Goal: Check status: Check status

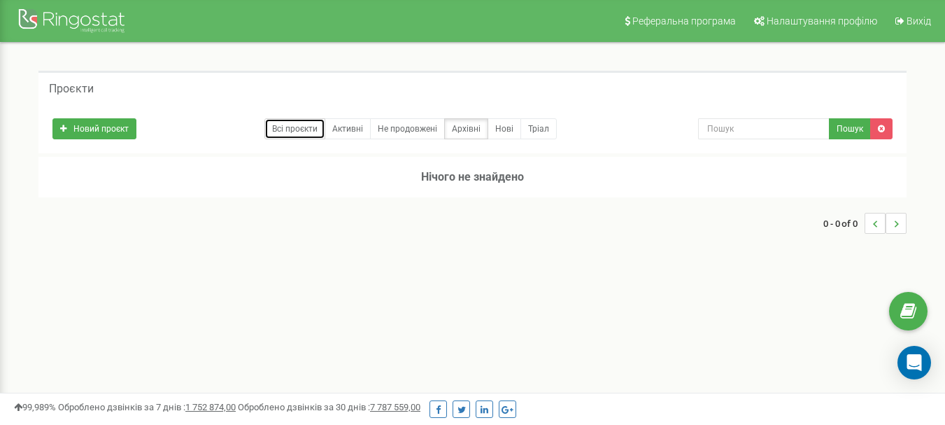
click at [293, 130] on link "Всі проєкти" at bounding box center [294, 128] width 61 height 21
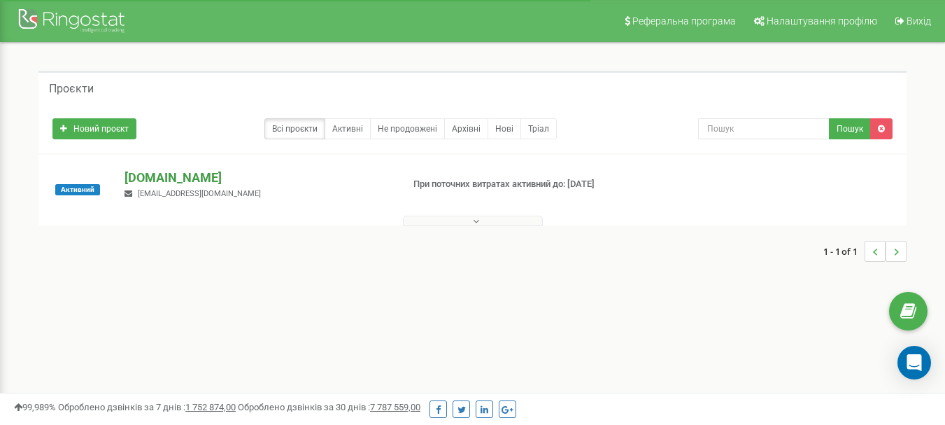
click at [192, 180] on p "[DOMAIN_NAME]" at bounding box center [258, 178] width 266 height 18
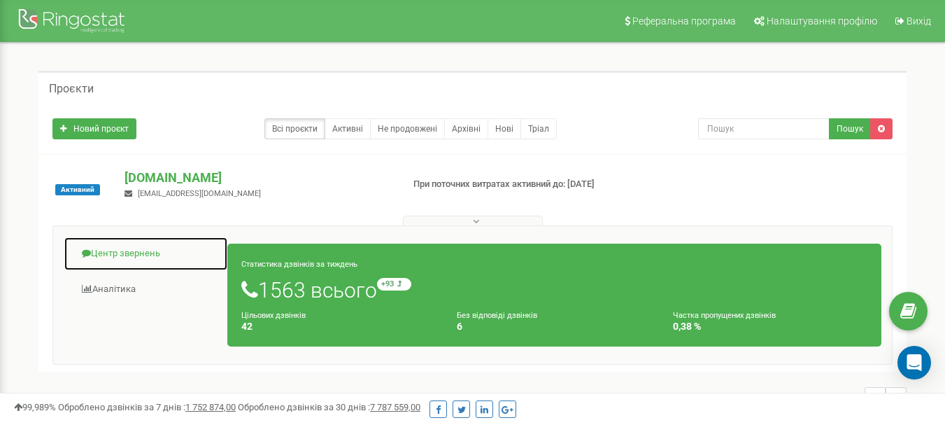
click at [141, 259] on link "Центр звернень" at bounding box center [146, 253] width 164 height 34
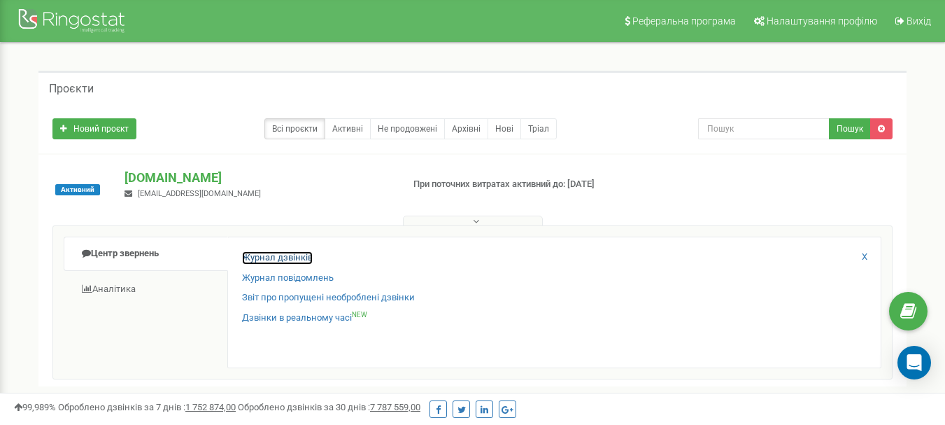
click at [288, 263] on link "Журнал дзвінків" at bounding box center [277, 257] width 71 height 13
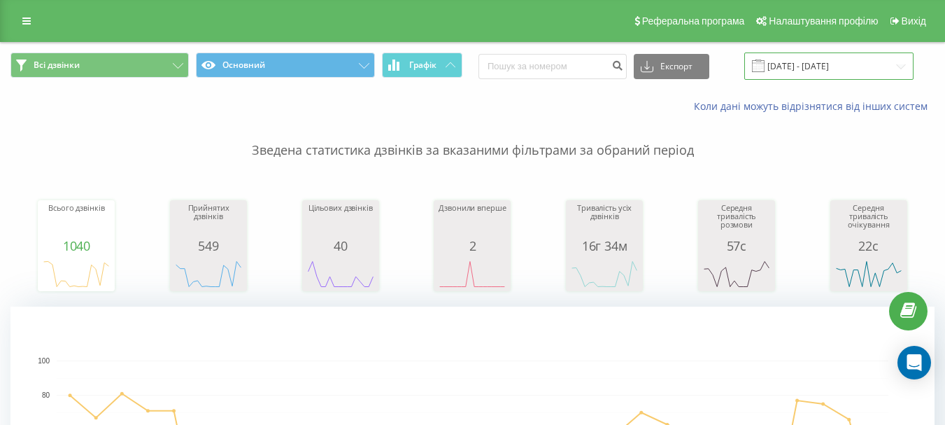
click at [809, 65] on input "[DATE] - [DATE]" at bounding box center [828, 65] width 169 height 27
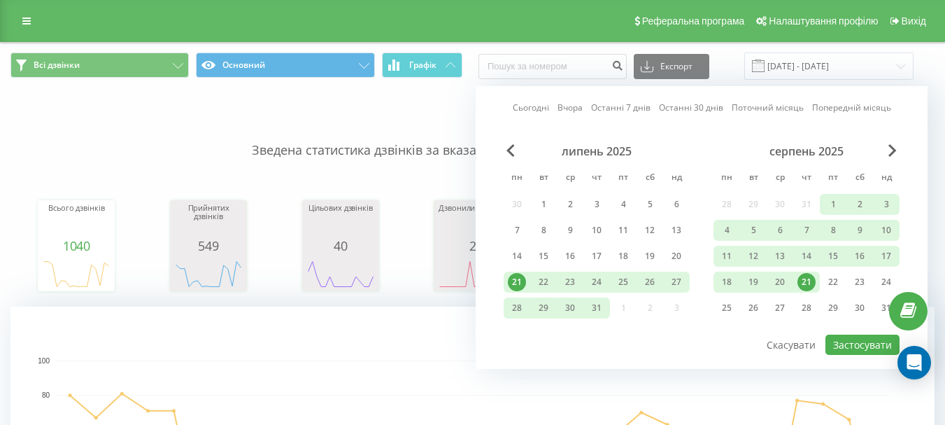
click at [808, 283] on div "21" at bounding box center [806, 282] width 18 height 18
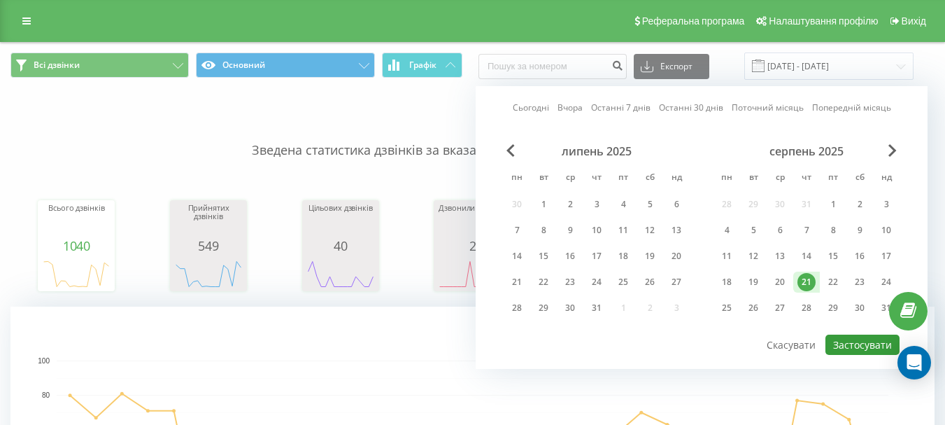
click at [855, 343] on button "Застосувати" at bounding box center [862, 344] width 74 height 20
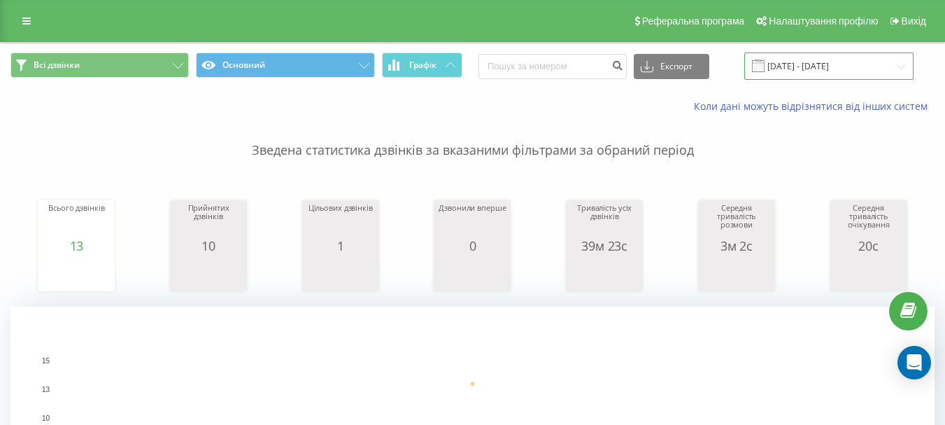
click at [794, 65] on input "[DATE] - [DATE]" at bounding box center [828, 65] width 169 height 27
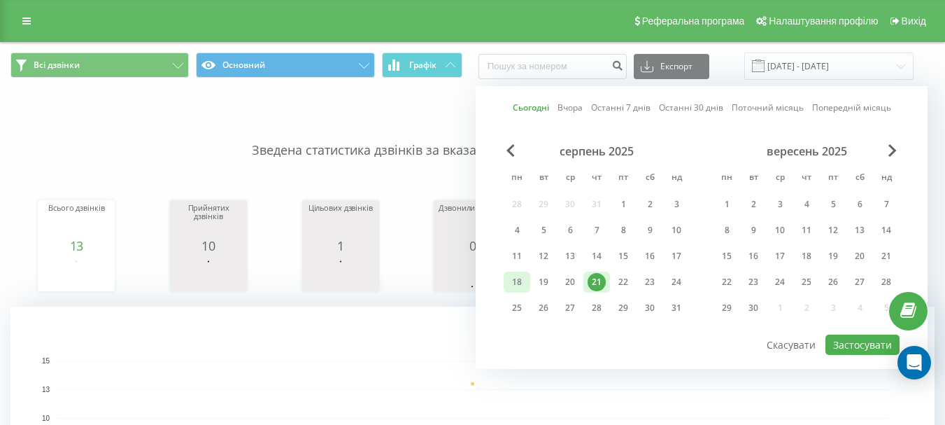
click at [518, 285] on div "18" at bounding box center [517, 282] width 18 height 18
click at [595, 288] on div "21" at bounding box center [597, 282] width 18 height 18
click at [851, 339] on button "Застосувати" at bounding box center [862, 344] width 74 height 20
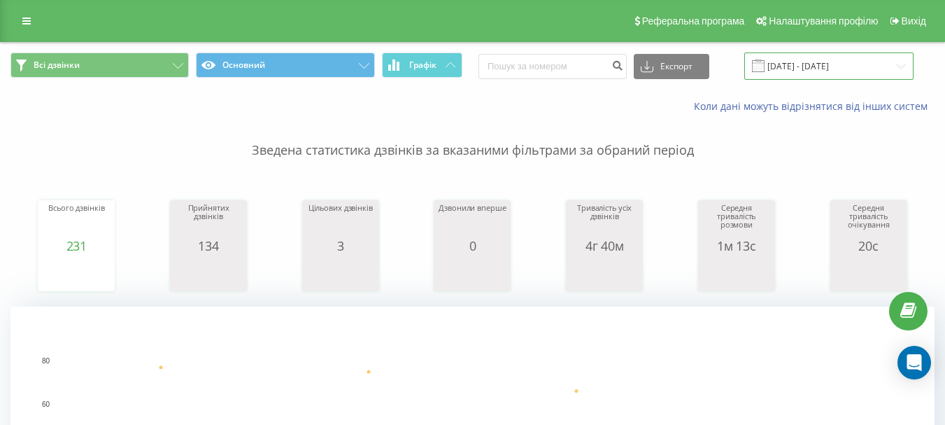
click at [792, 70] on input "18.08.2025 - 21.08.2025" at bounding box center [828, 65] width 169 height 27
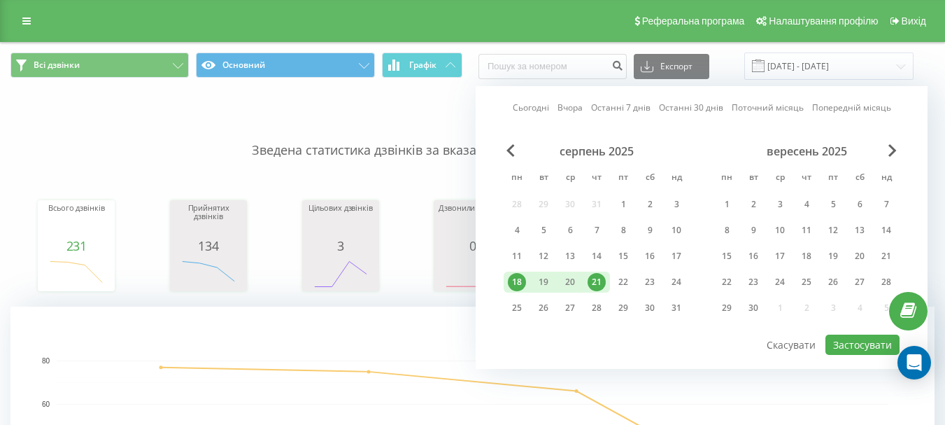
click at [600, 285] on div "21" at bounding box center [597, 282] width 18 height 18
click at [852, 343] on button "Застосувати" at bounding box center [862, 344] width 74 height 20
type input "21.08.2025 - 21.08.2025"
